Goal: Task Accomplishment & Management: Manage account settings

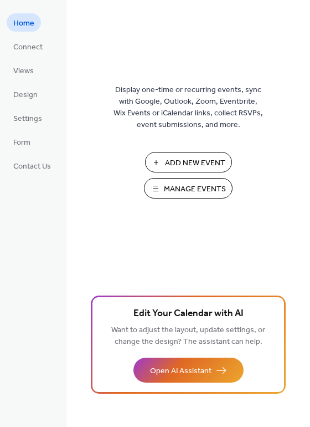
click at [180, 186] on span "Manage Events" at bounding box center [195, 189] width 62 height 12
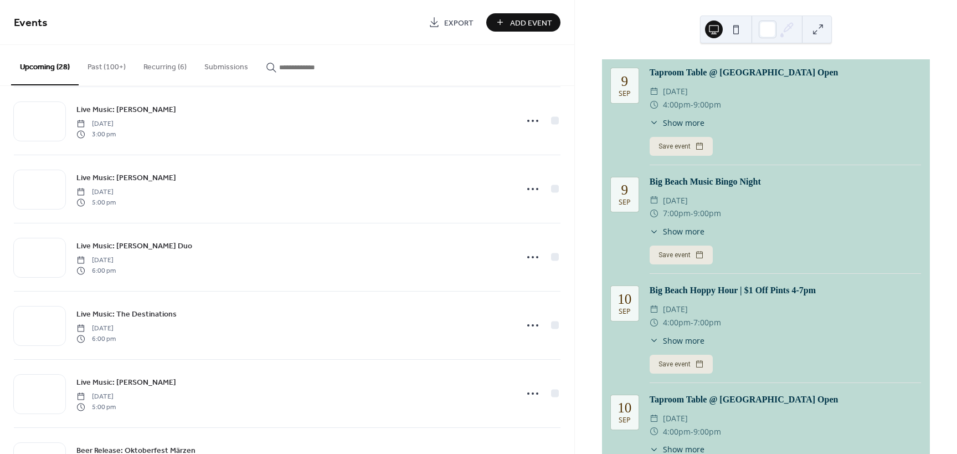
scroll to position [222, 0]
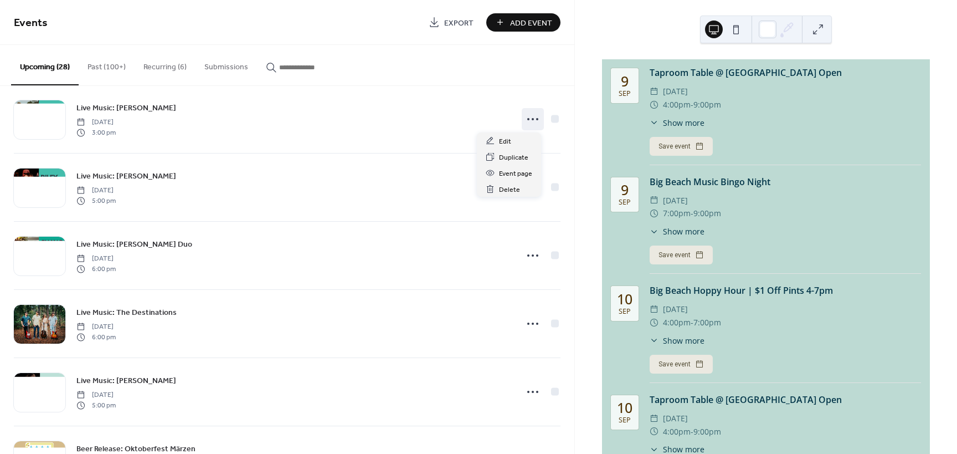
click at [531, 120] on icon at bounding box center [533, 119] width 18 height 18
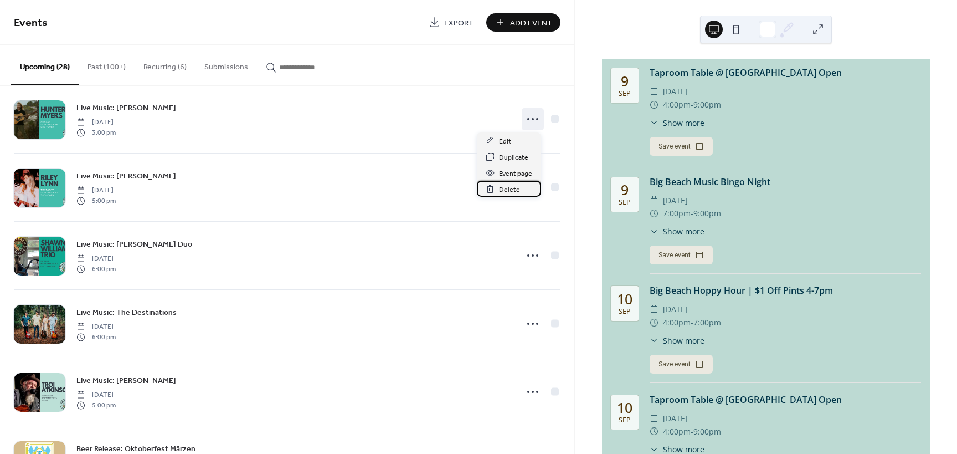
click at [498, 190] on div "Delete" at bounding box center [509, 189] width 64 height 16
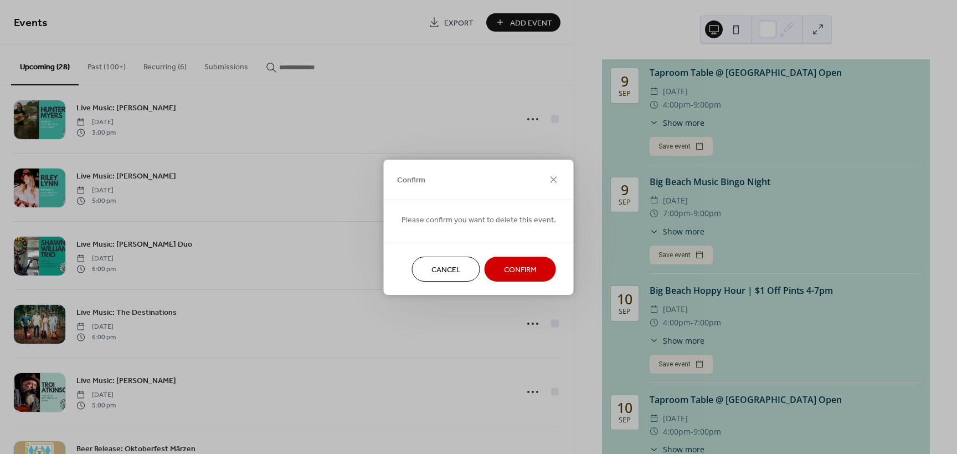
click at [518, 266] on span "Confirm" at bounding box center [520, 270] width 33 height 12
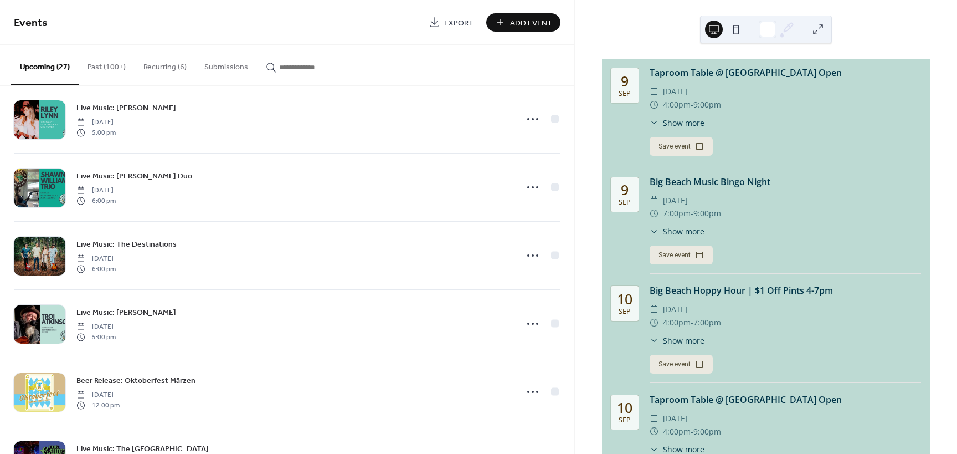
scroll to position [153, 0]
